Goal: Information Seeking & Learning: Learn about a topic

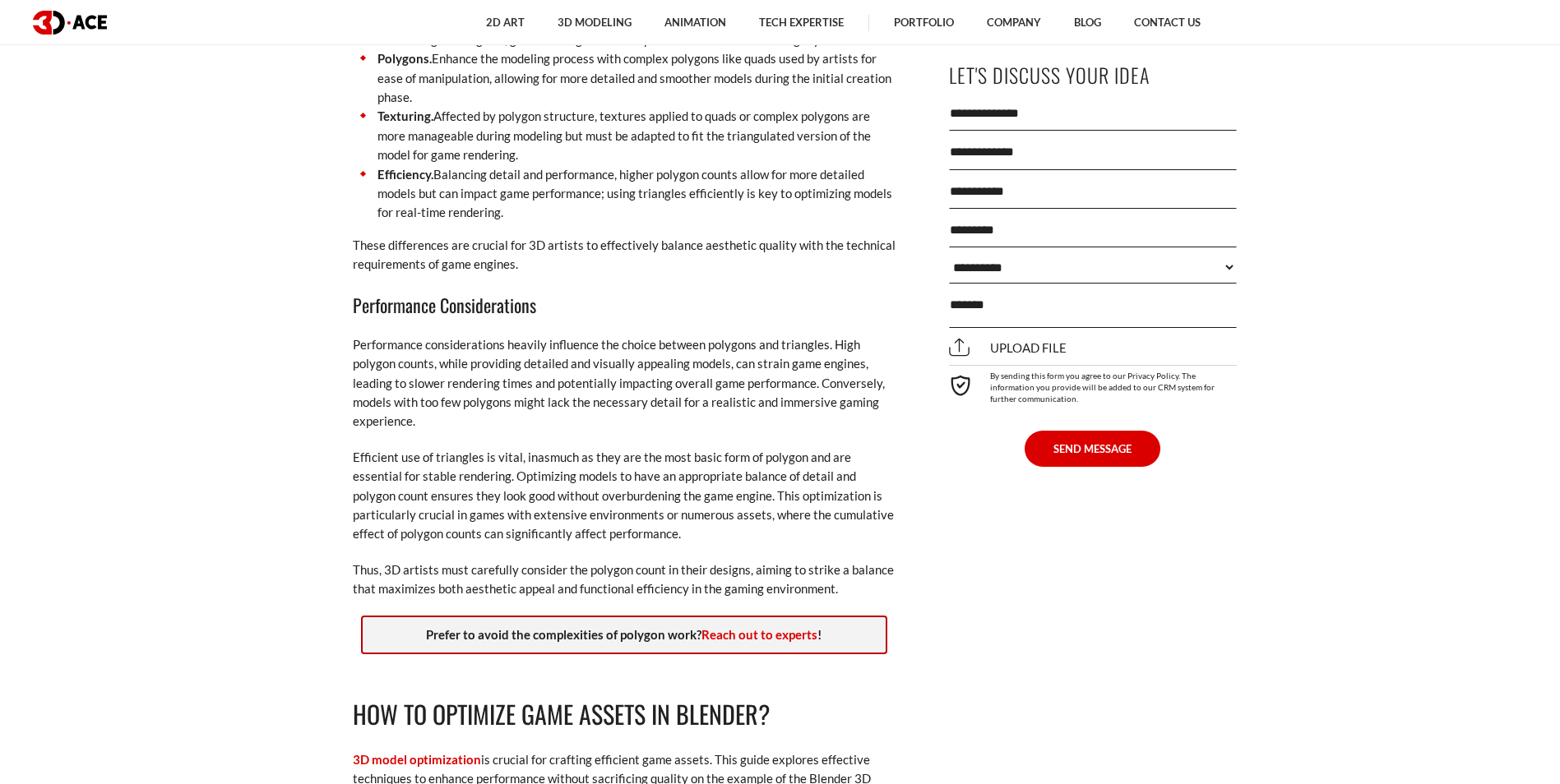
scroll to position [2384, 0]
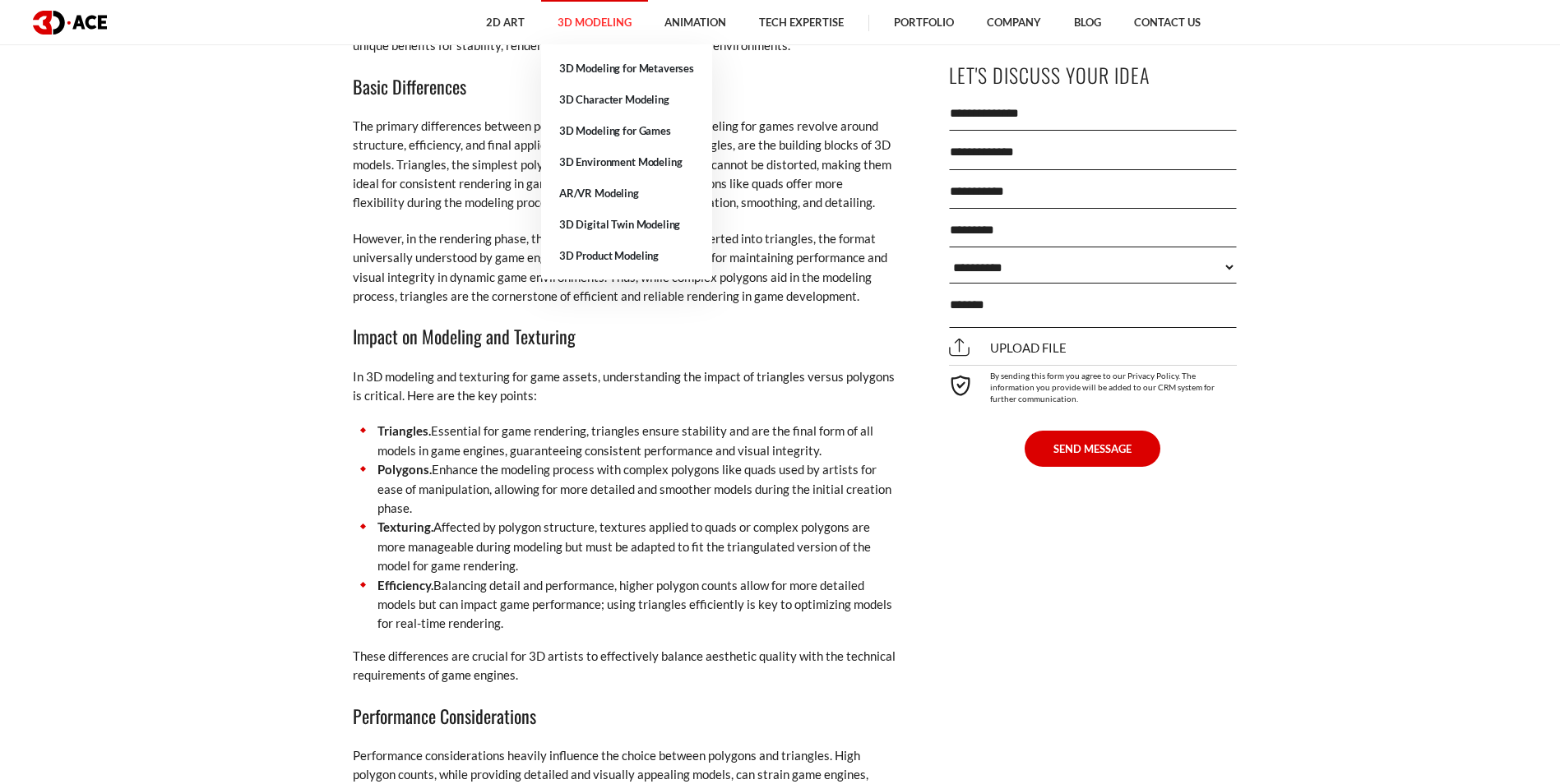
click at [605, 17] on link "3D Modeling" at bounding box center [594, 22] width 107 height 46
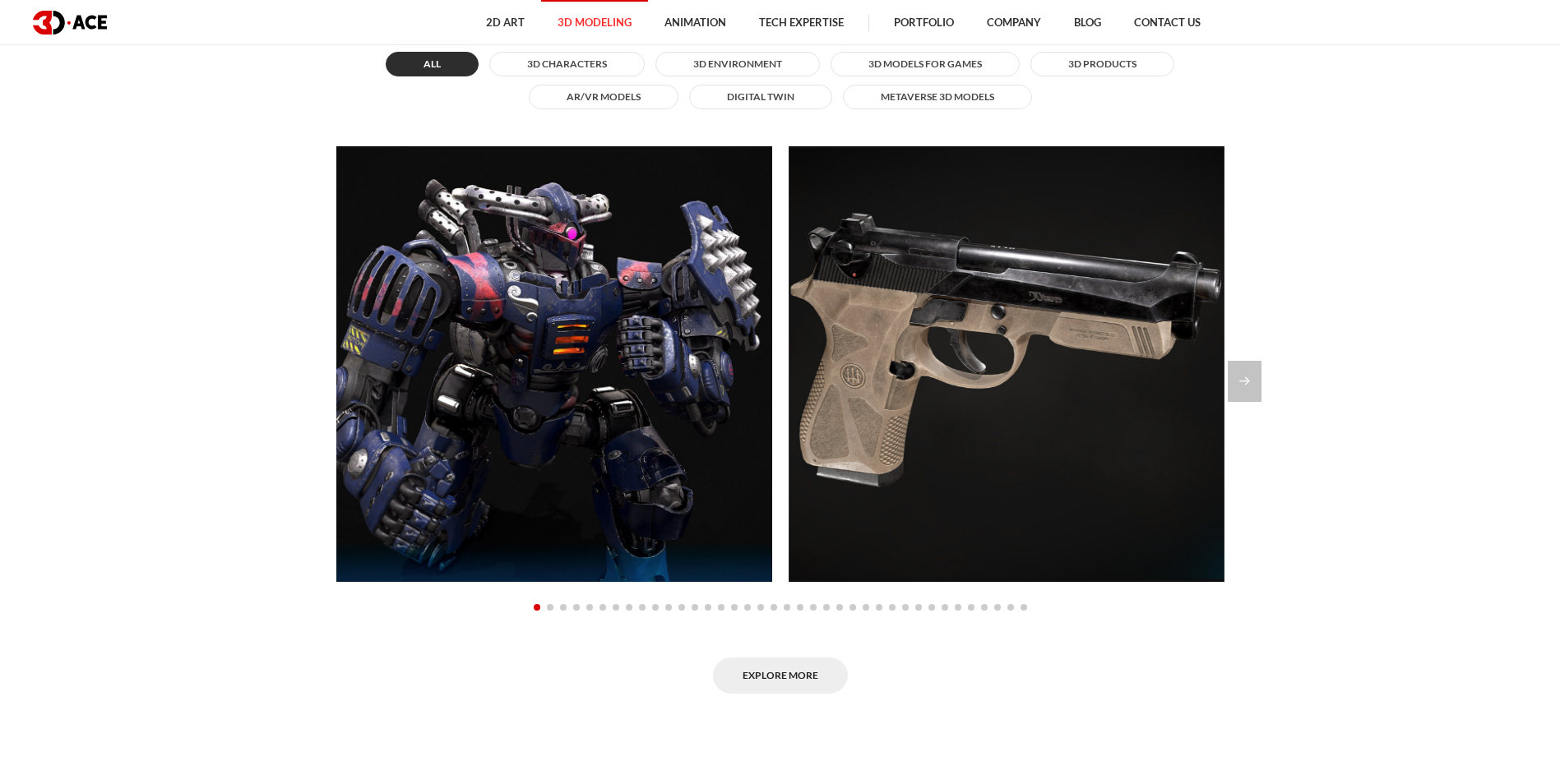
scroll to position [1398, 0]
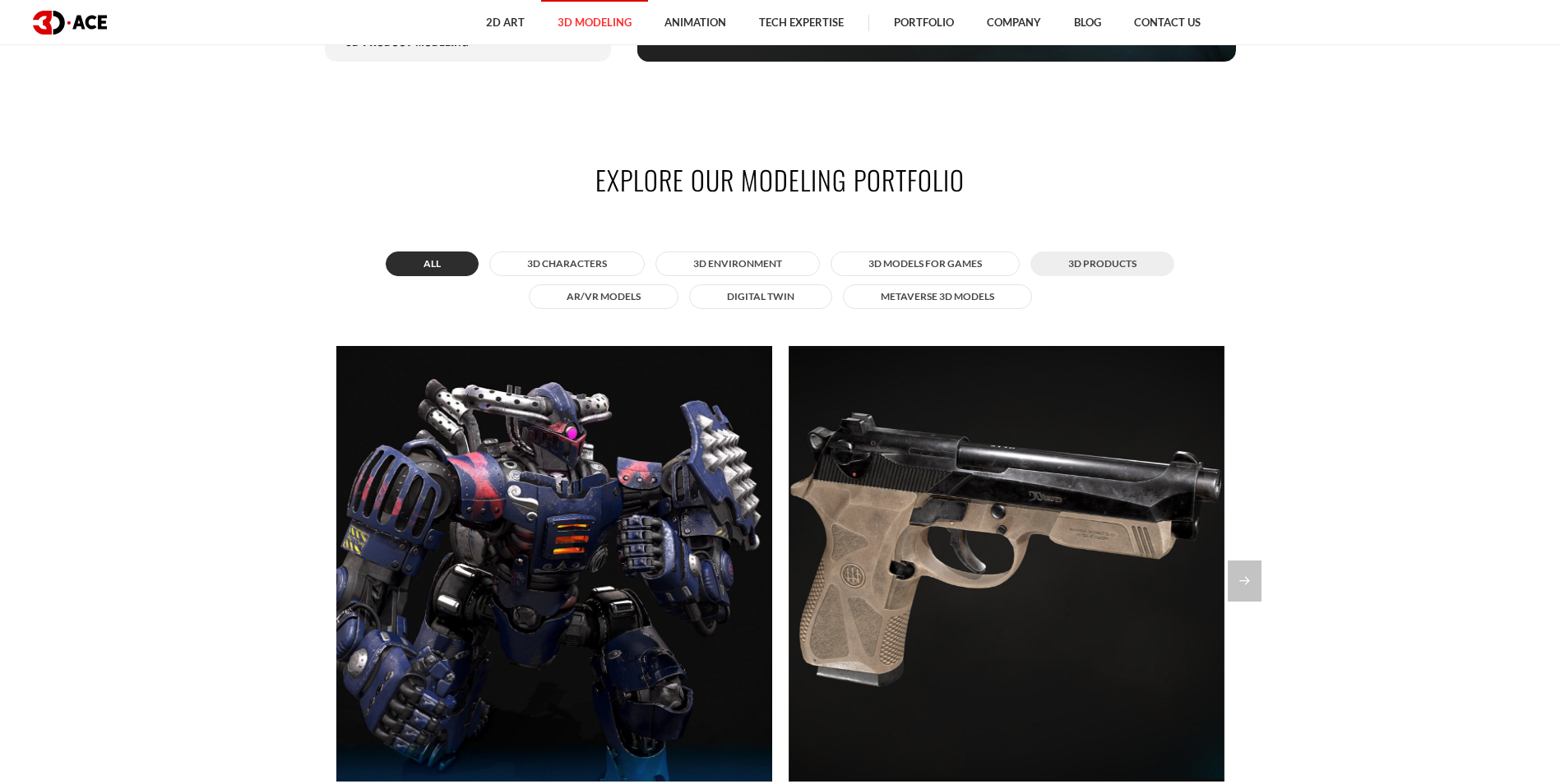
click at [1089, 268] on button "3D Products" at bounding box center [1103, 264] width 144 height 25
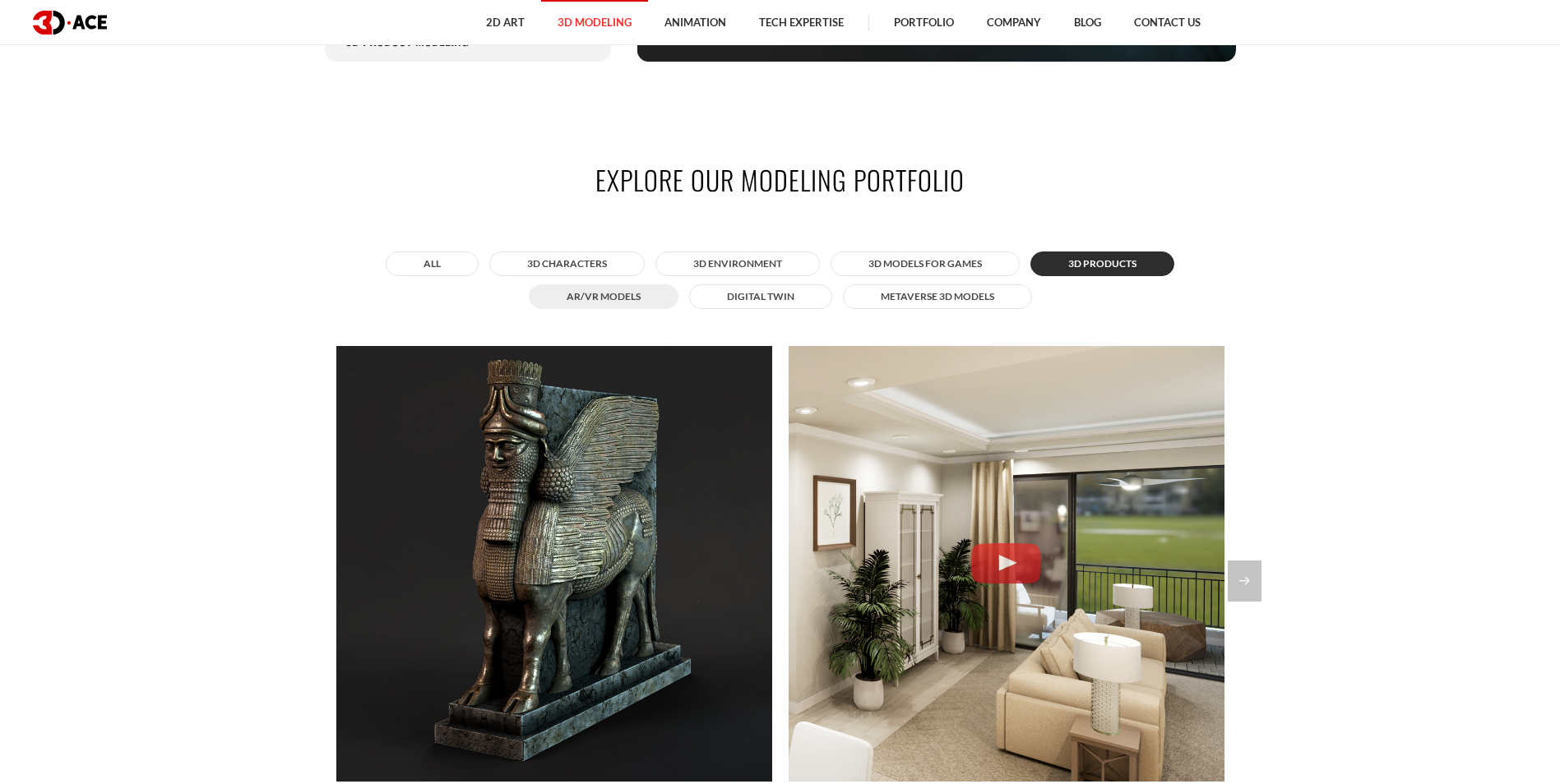
click at [607, 286] on button "AR/VR Models" at bounding box center [604, 296] width 149 height 25
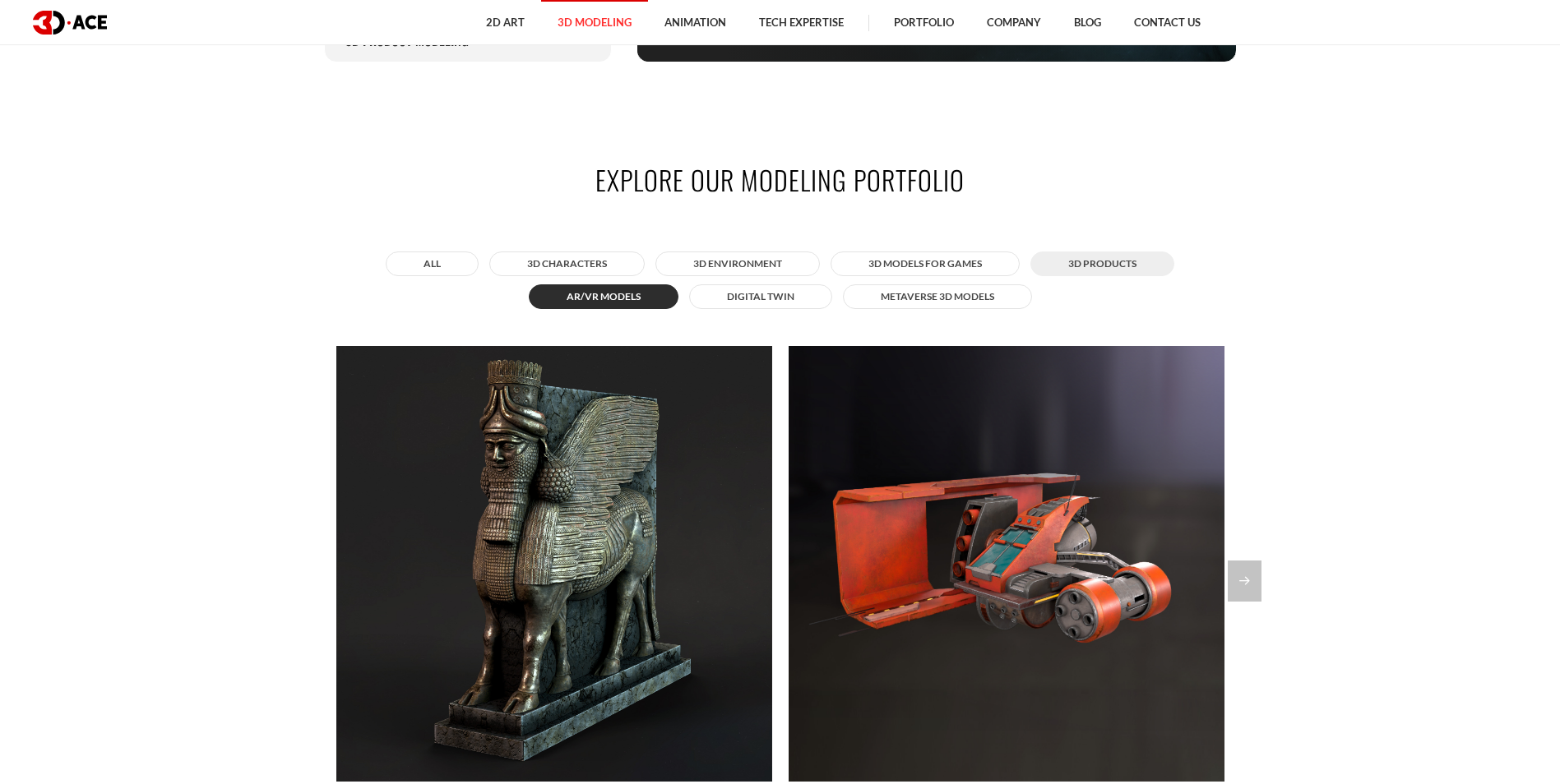
click at [1122, 262] on button "3D Products" at bounding box center [1103, 264] width 144 height 25
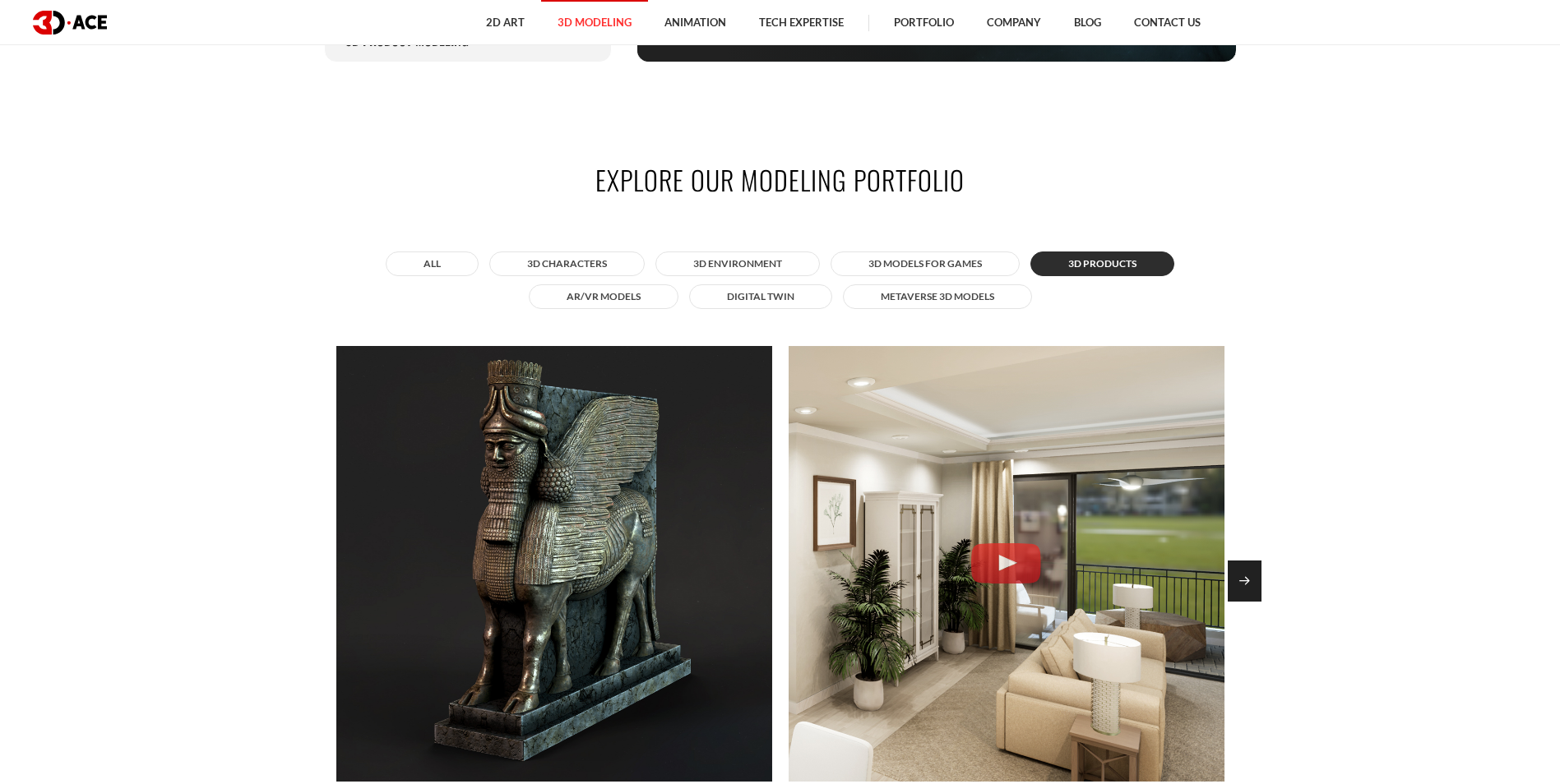
click at [1240, 572] on div "Next slide" at bounding box center [1244, 581] width 34 height 41
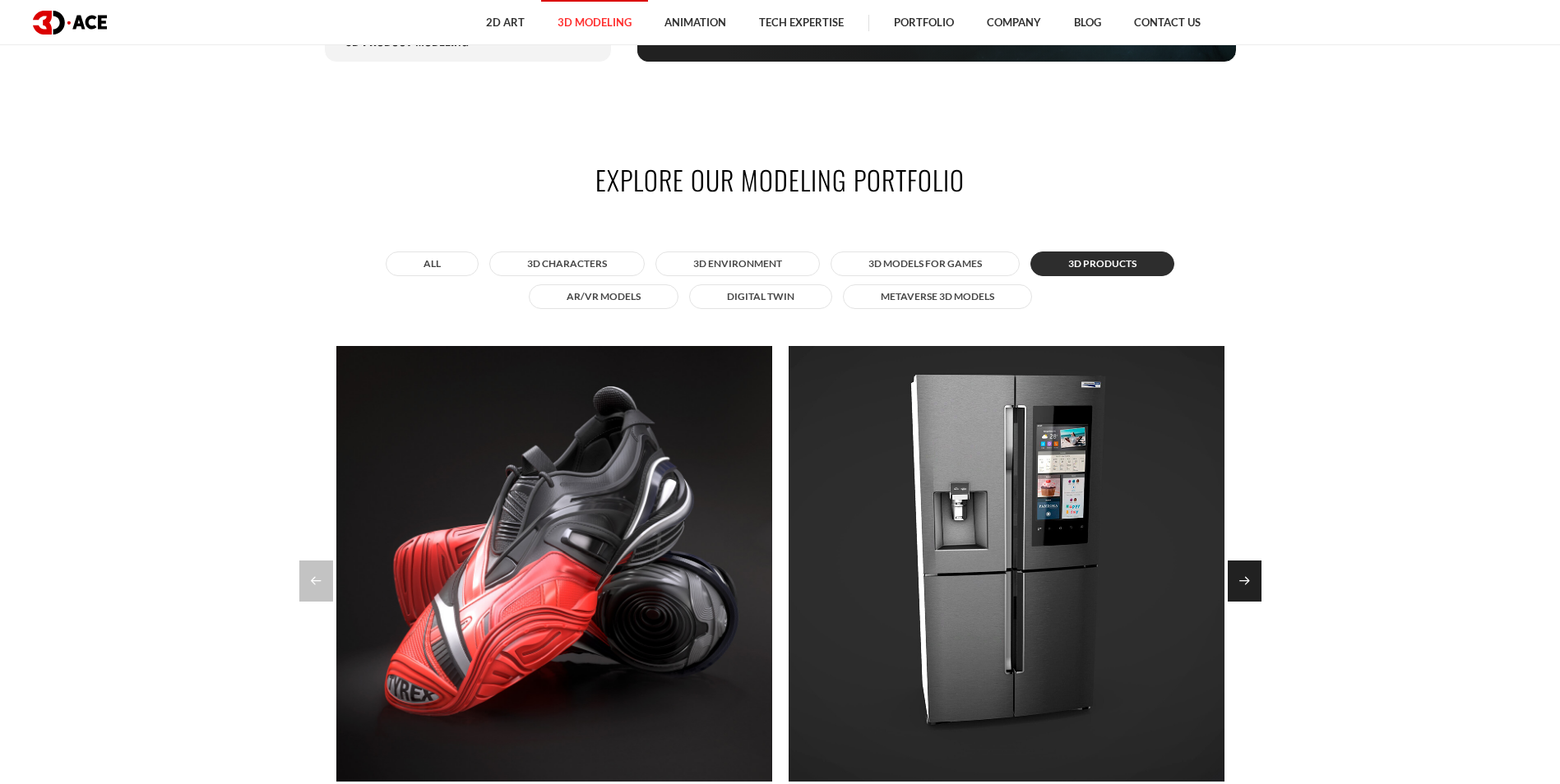
click at [1239, 572] on div "Next slide" at bounding box center [1244, 581] width 34 height 41
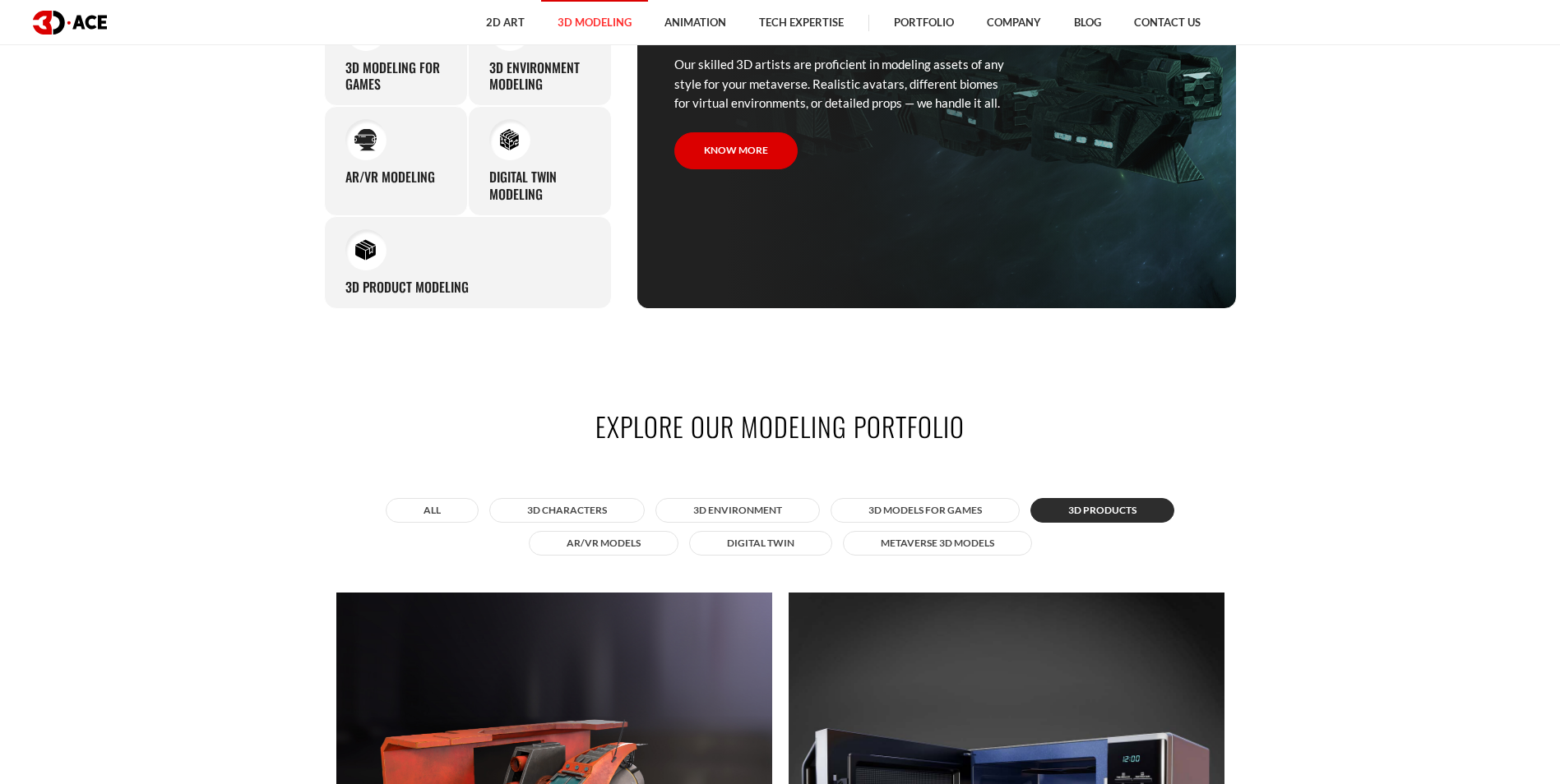
scroll to position [987, 0]
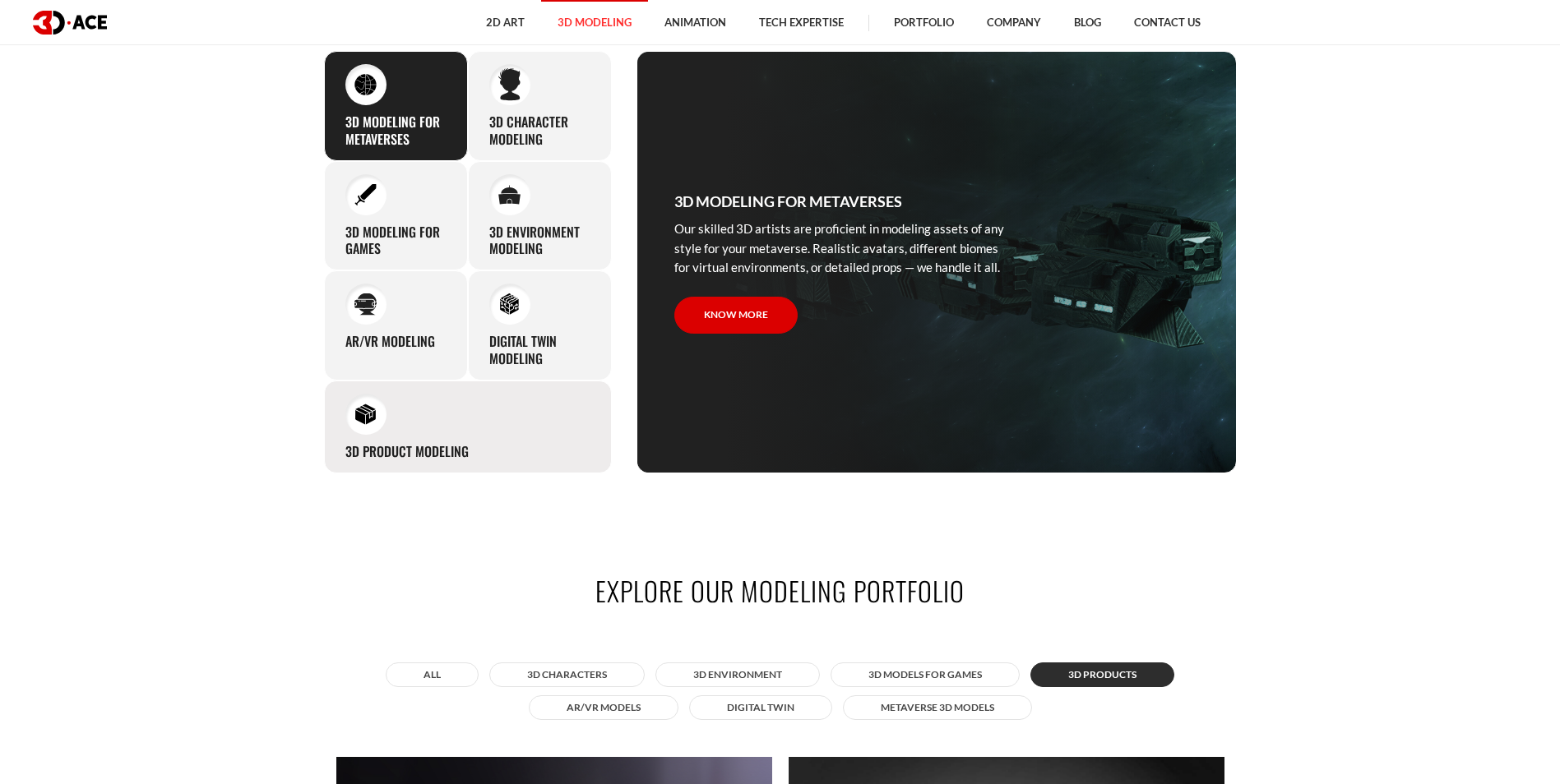
click at [360, 414] on img at bounding box center [366, 414] width 22 height 22
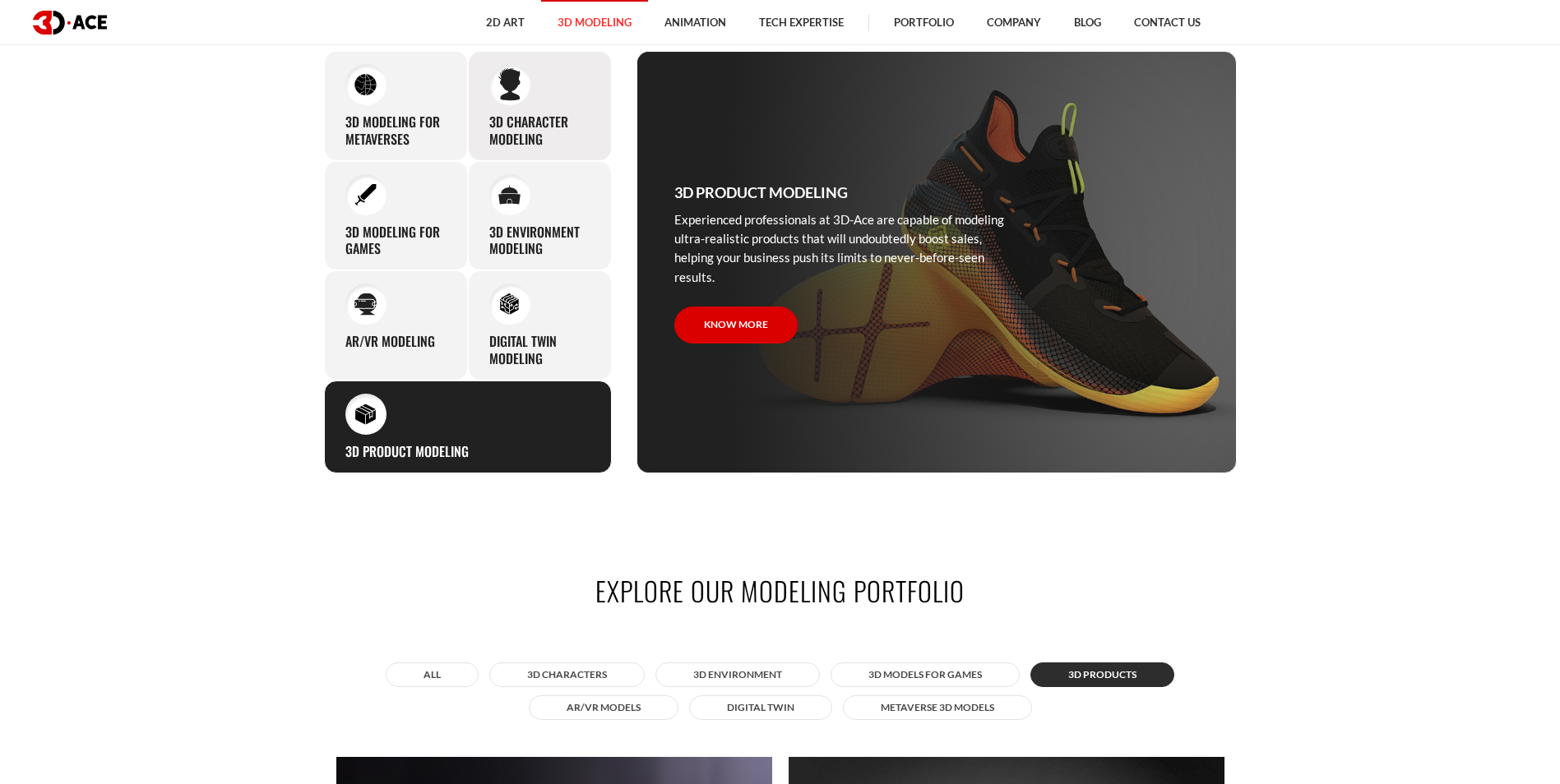
click at [539, 67] on div "3D character modeling We are fond of making memorable characters that captivate…" at bounding box center [540, 106] width 144 height 110
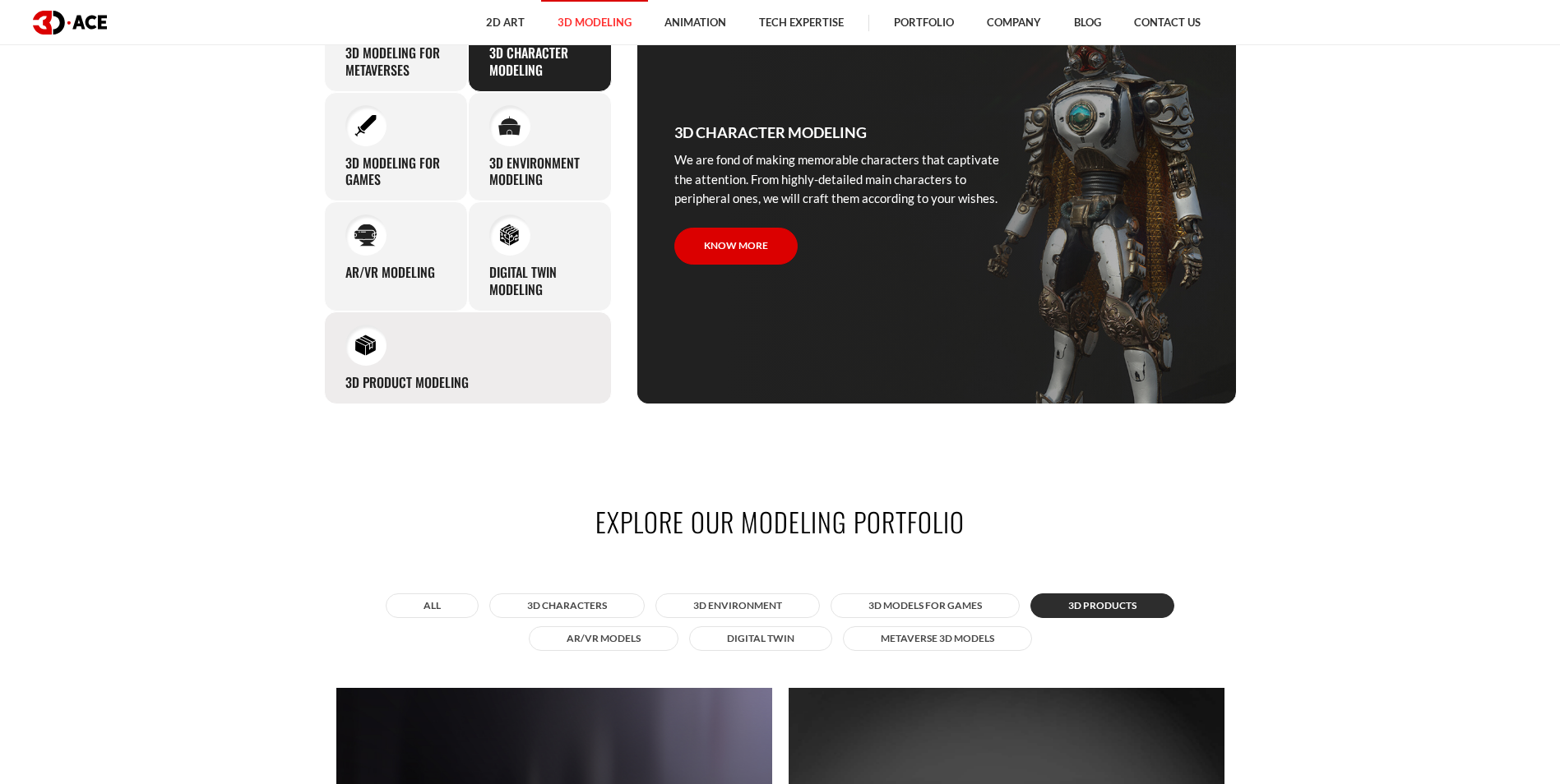
scroll to position [1151, 0]
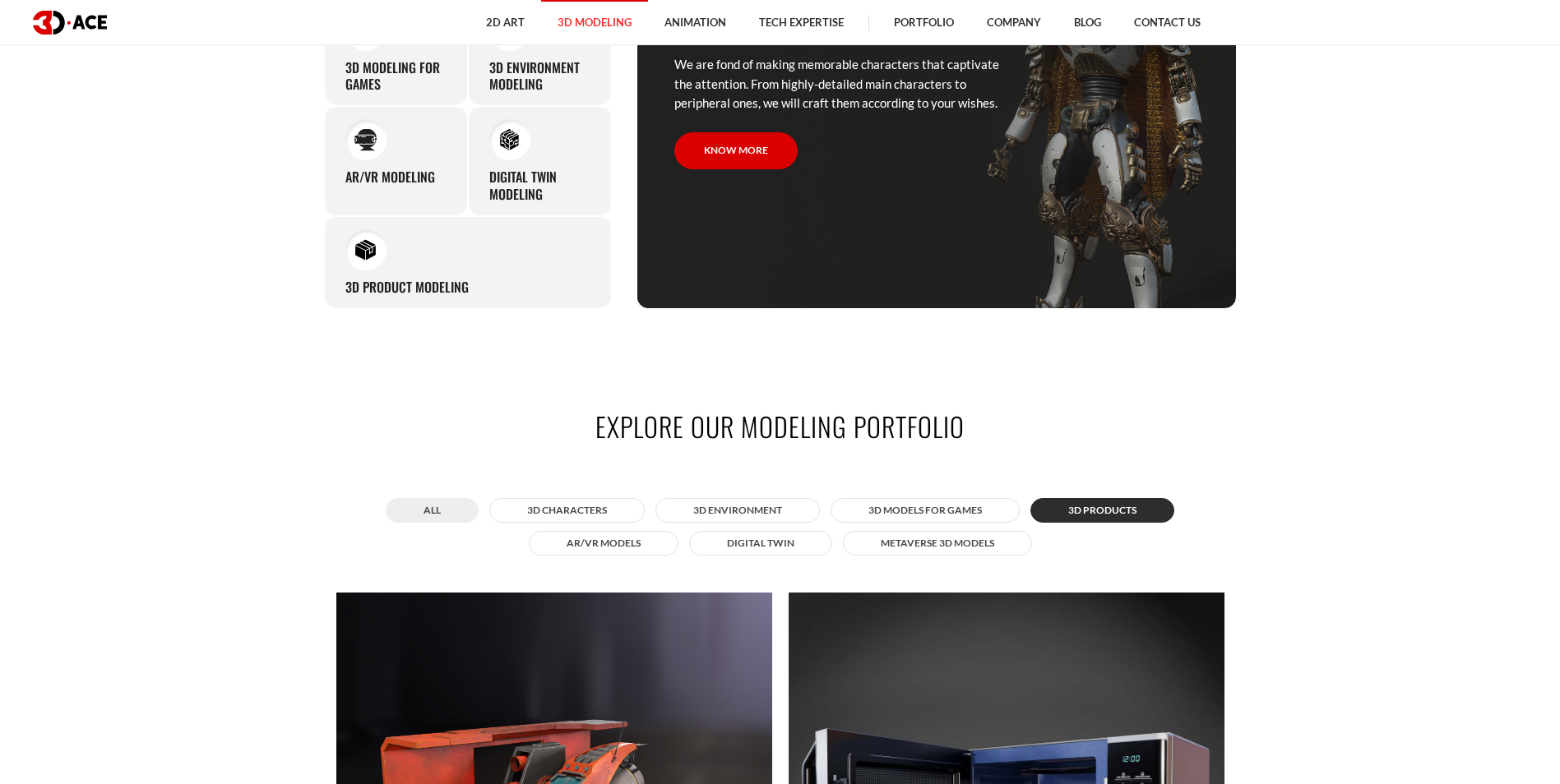
click at [447, 514] on button "All" at bounding box center [432, 510] width 93 height 25
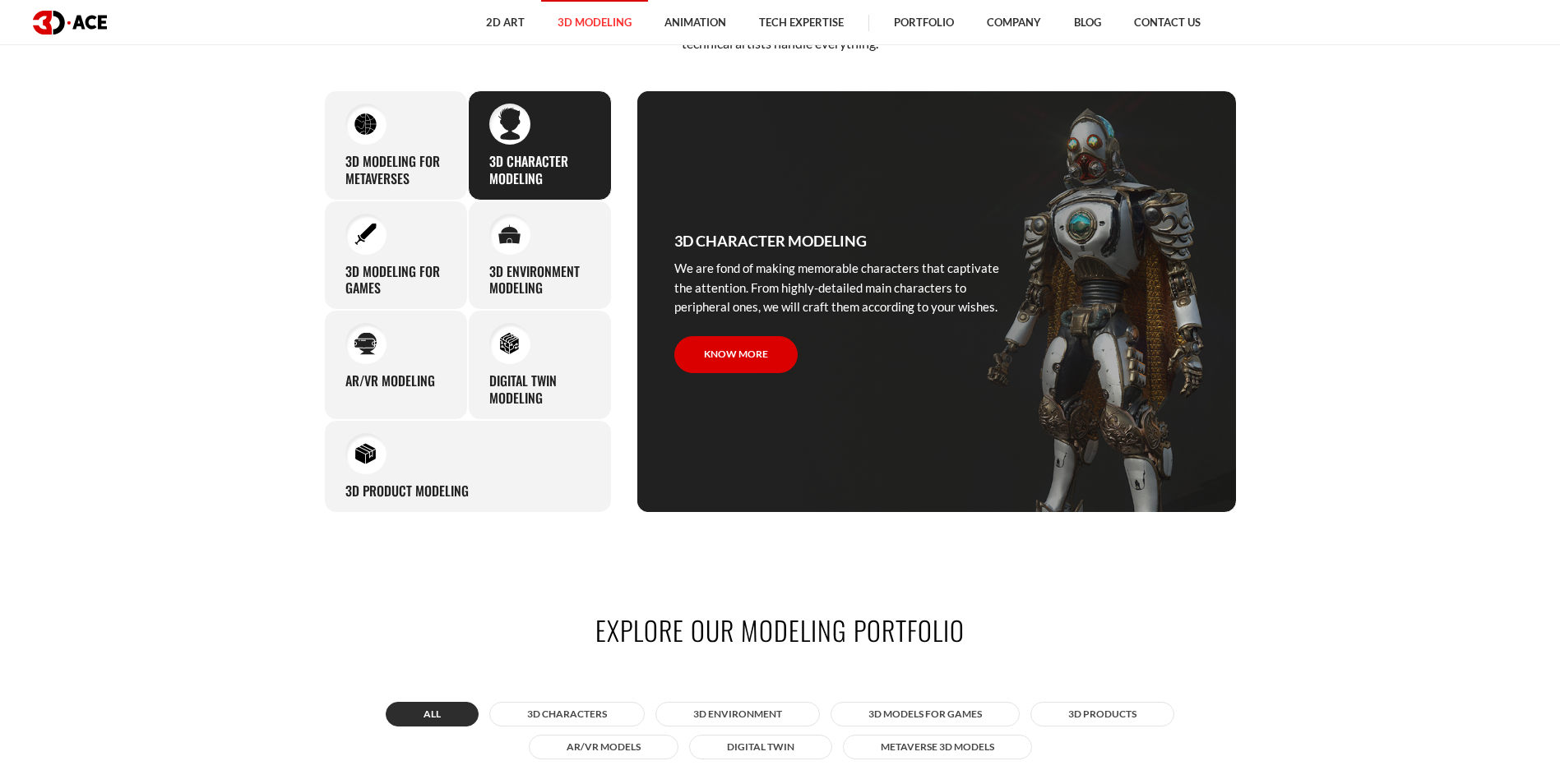
scroll to position [740, 0]
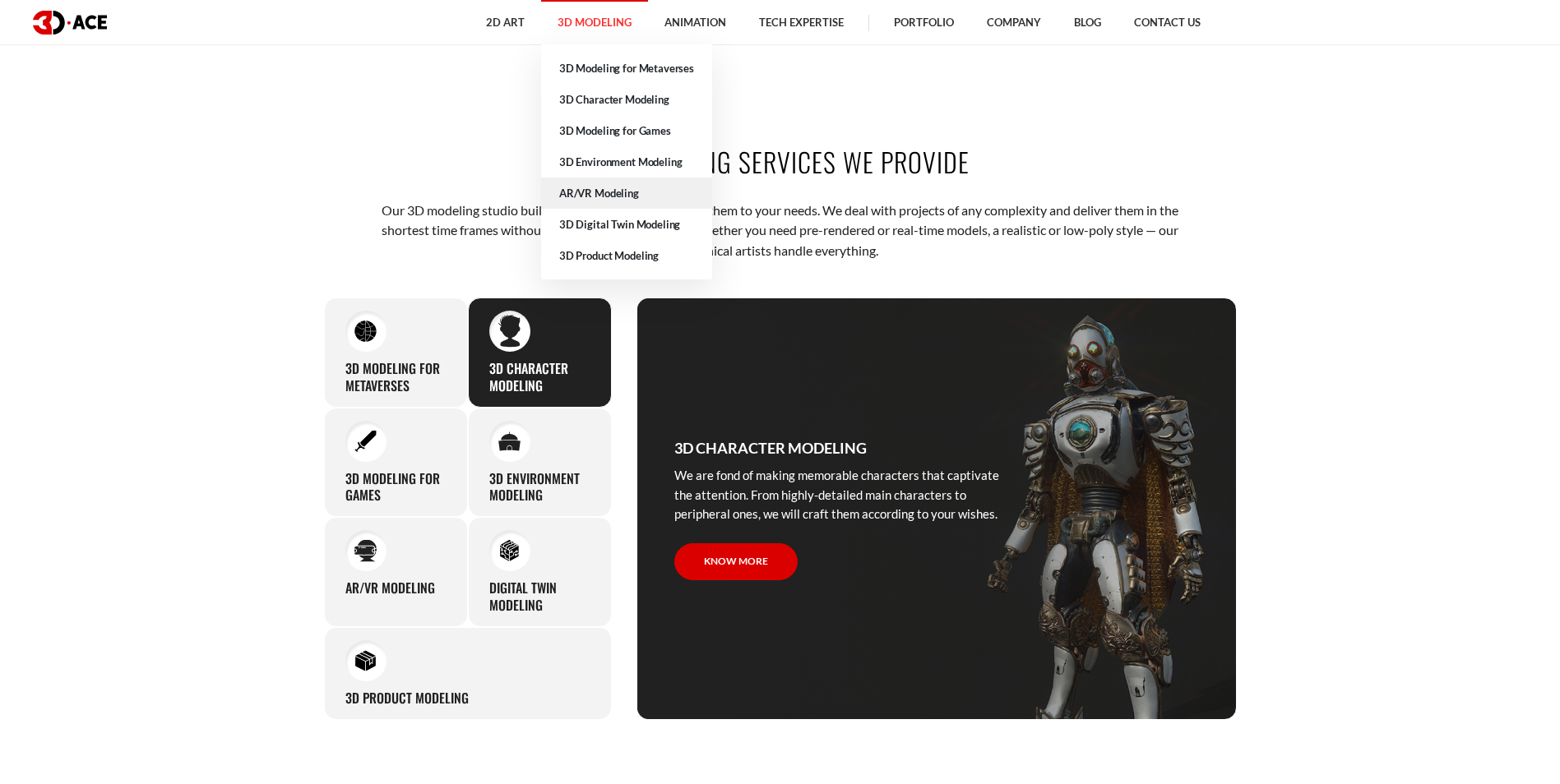
click at [632, 191] on link "AR/VR Modeling" at bounding box center [626, 193] width 171 height 31
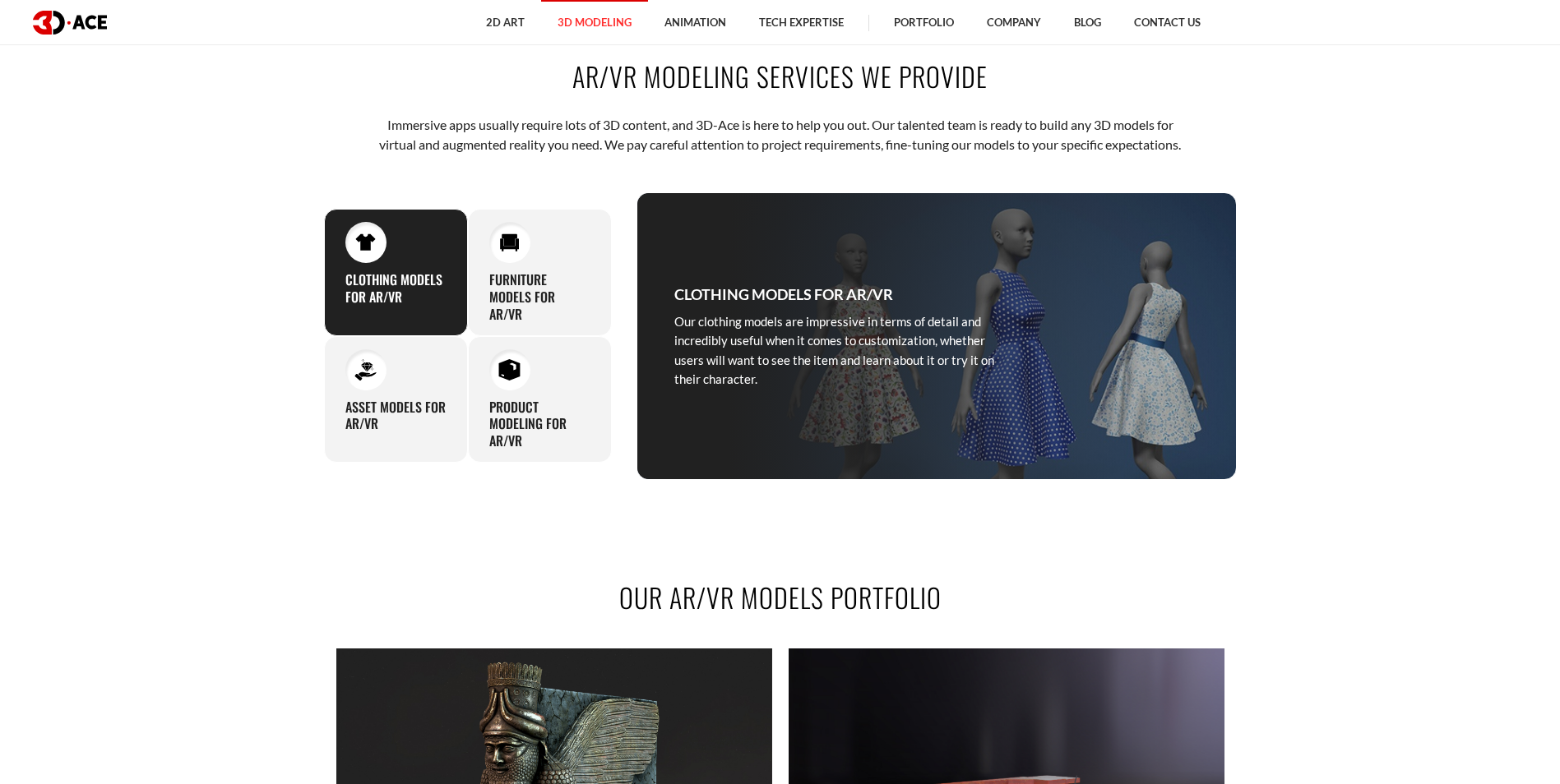
scroll to position [822, 0]
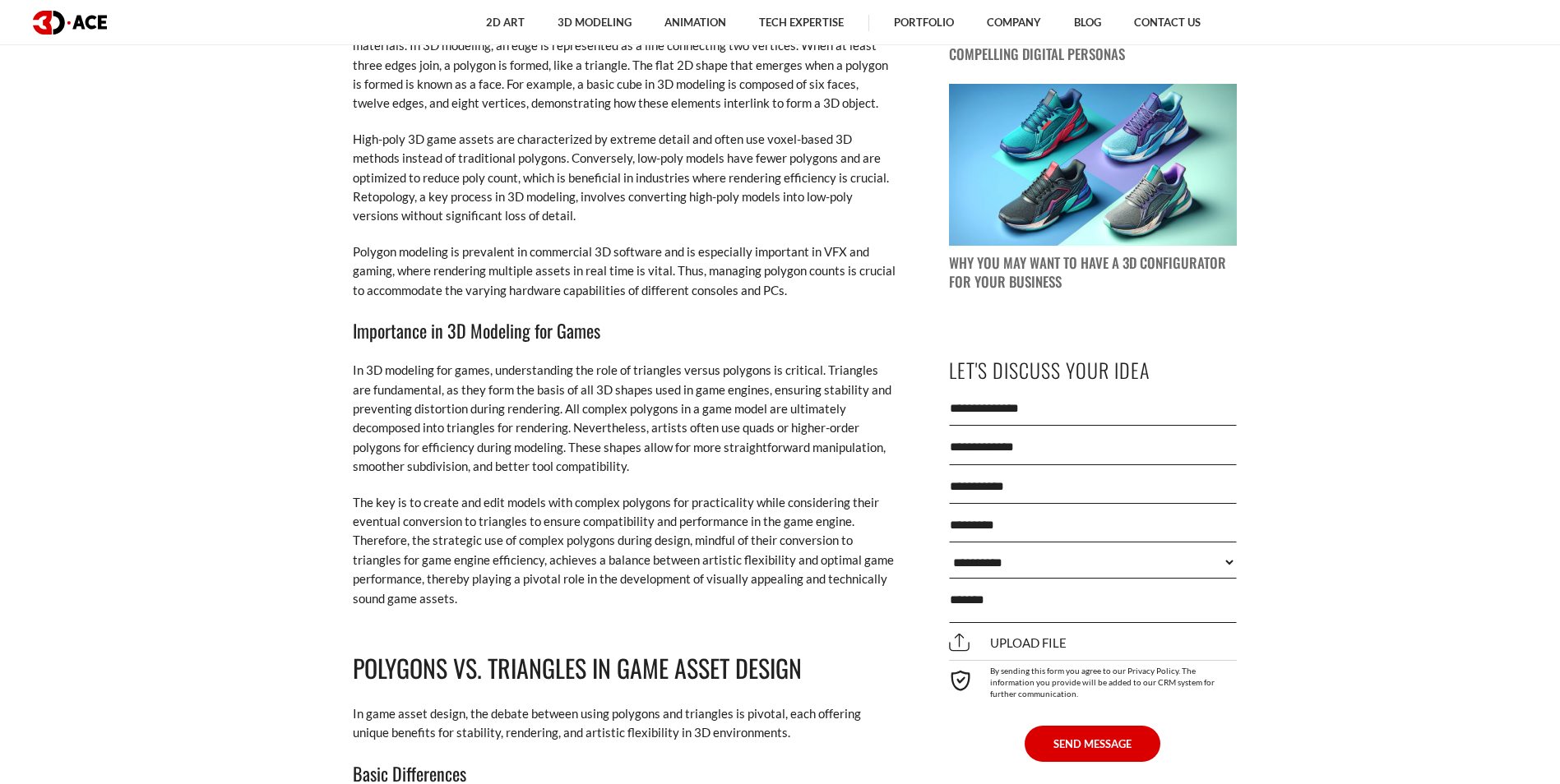
scroll to position [1726, 0]
